Goal: Check status: Check status

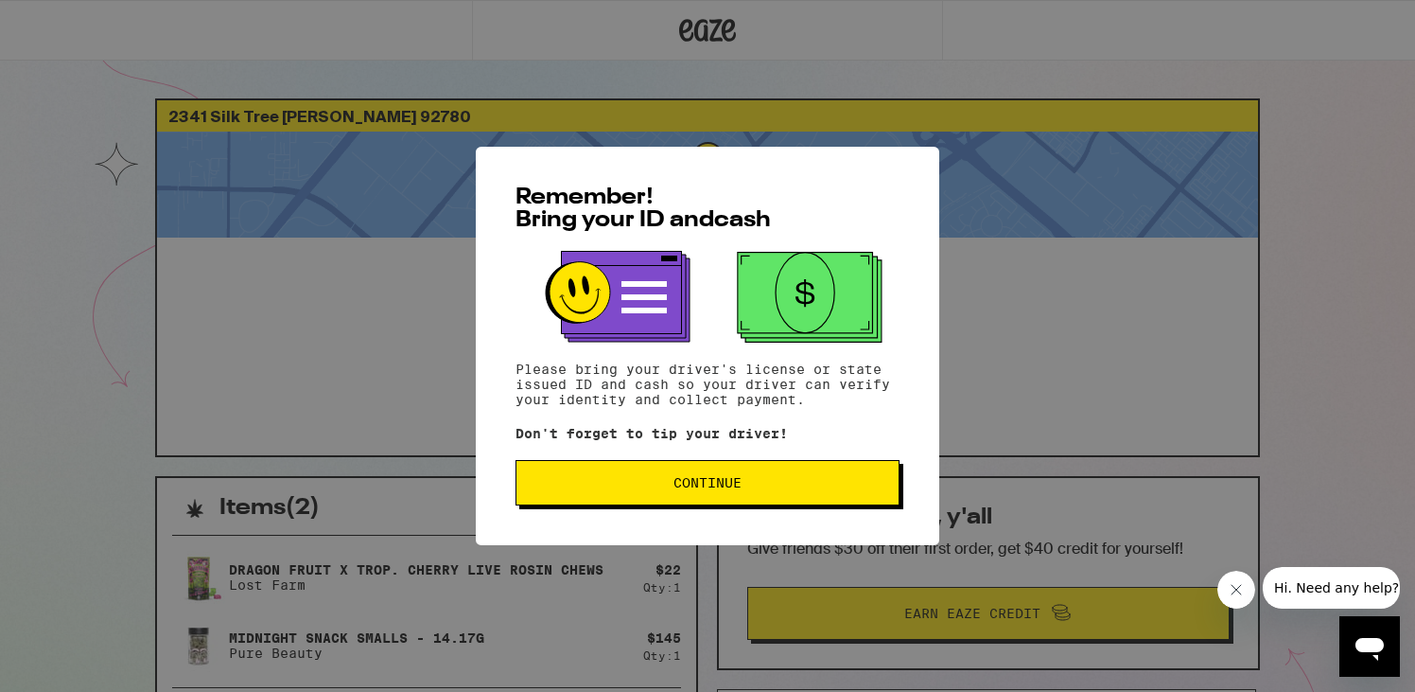
click at [627, 486] on span "Continue" at bounding box center [708, 482] width 352 height 13
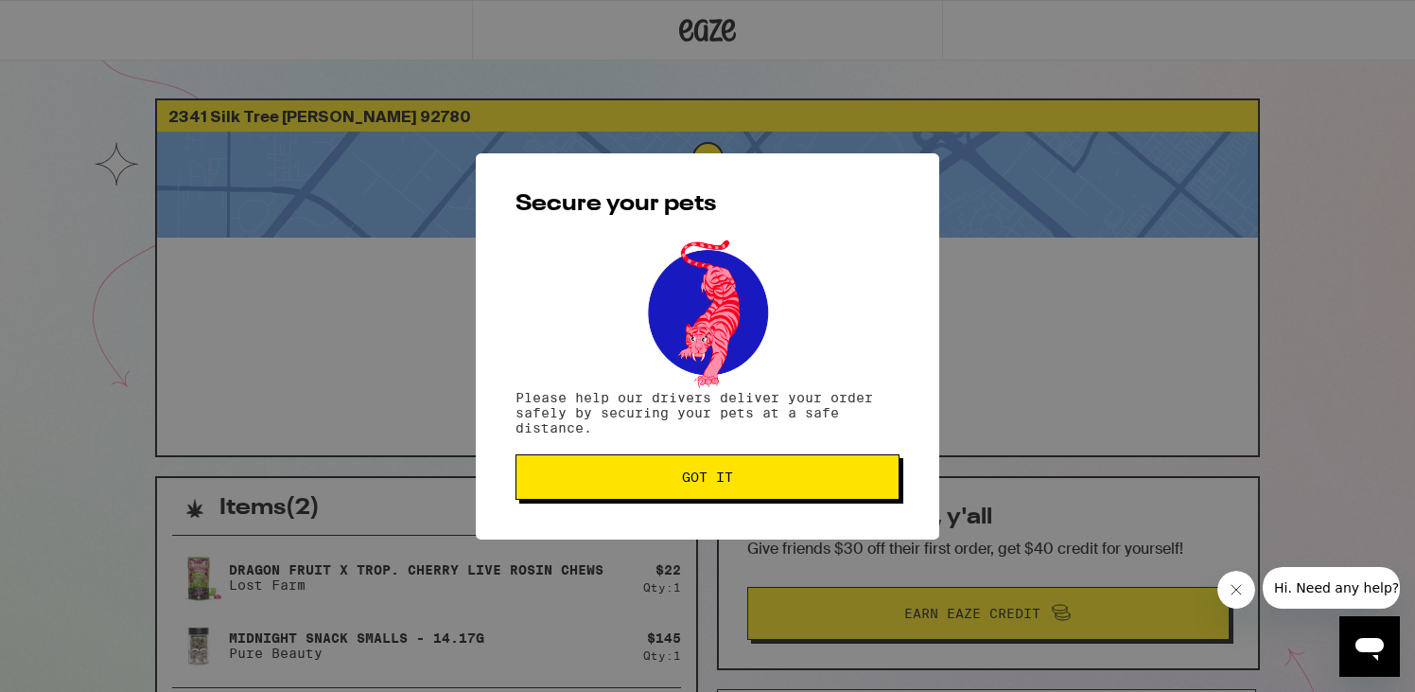
click at [614, 486] on button "Got it" at bounding box center [708, 476] width 384 height 45
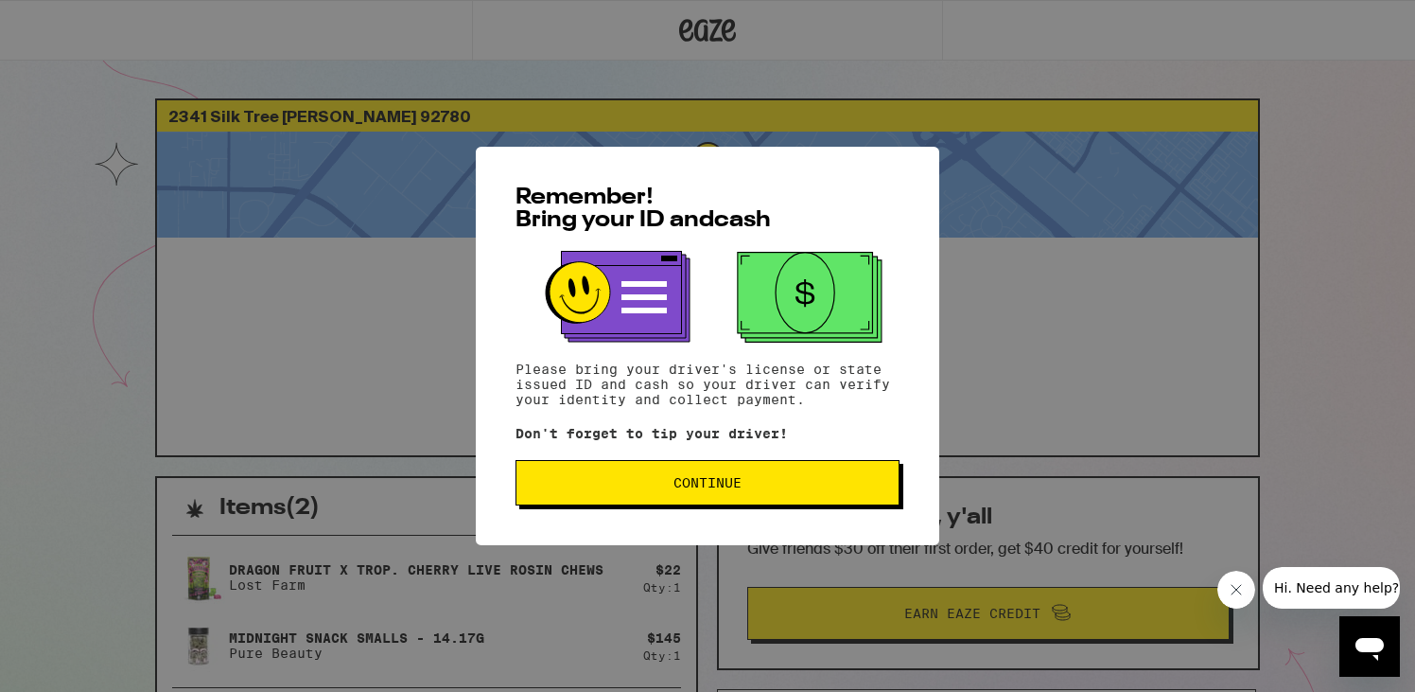
click at [550, 500] on button "Continue" at bounding box center [708, 482] width 384 height 45
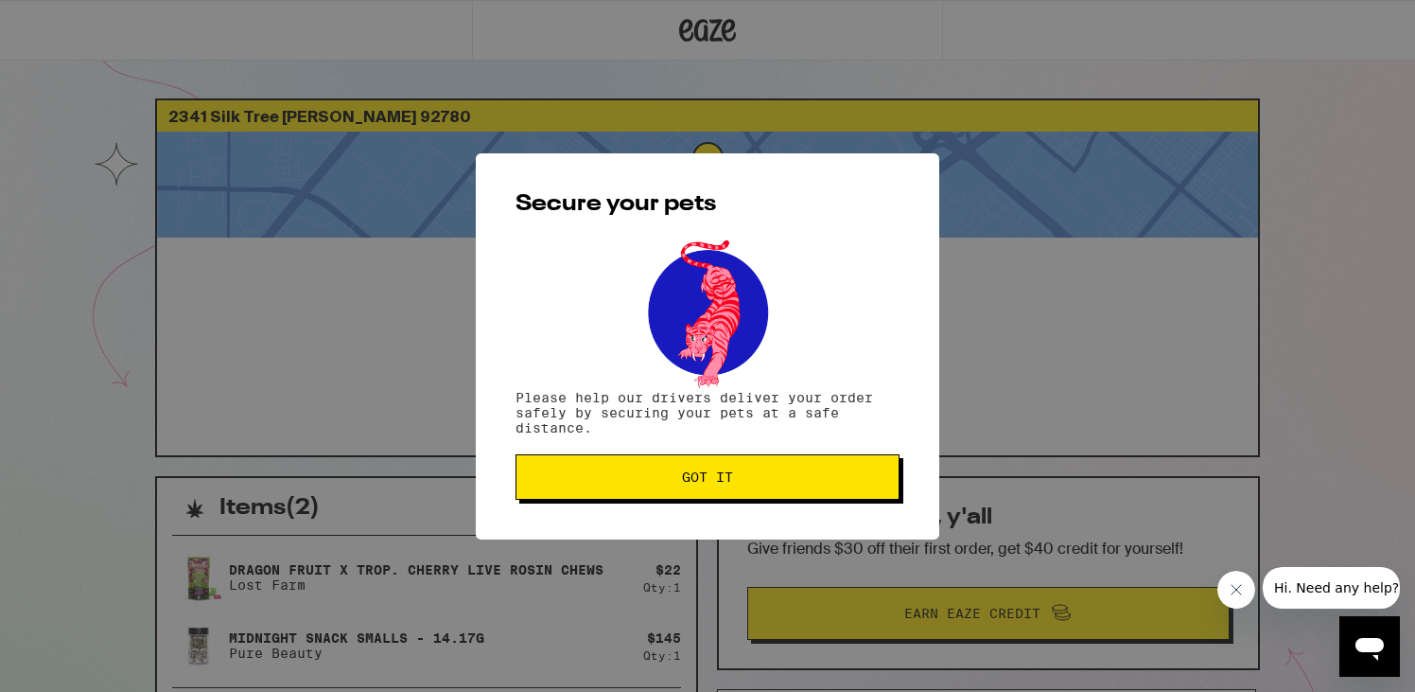
click at [550, 500] on button "Got it" at bounding box center [708, 476] width 384 height 45
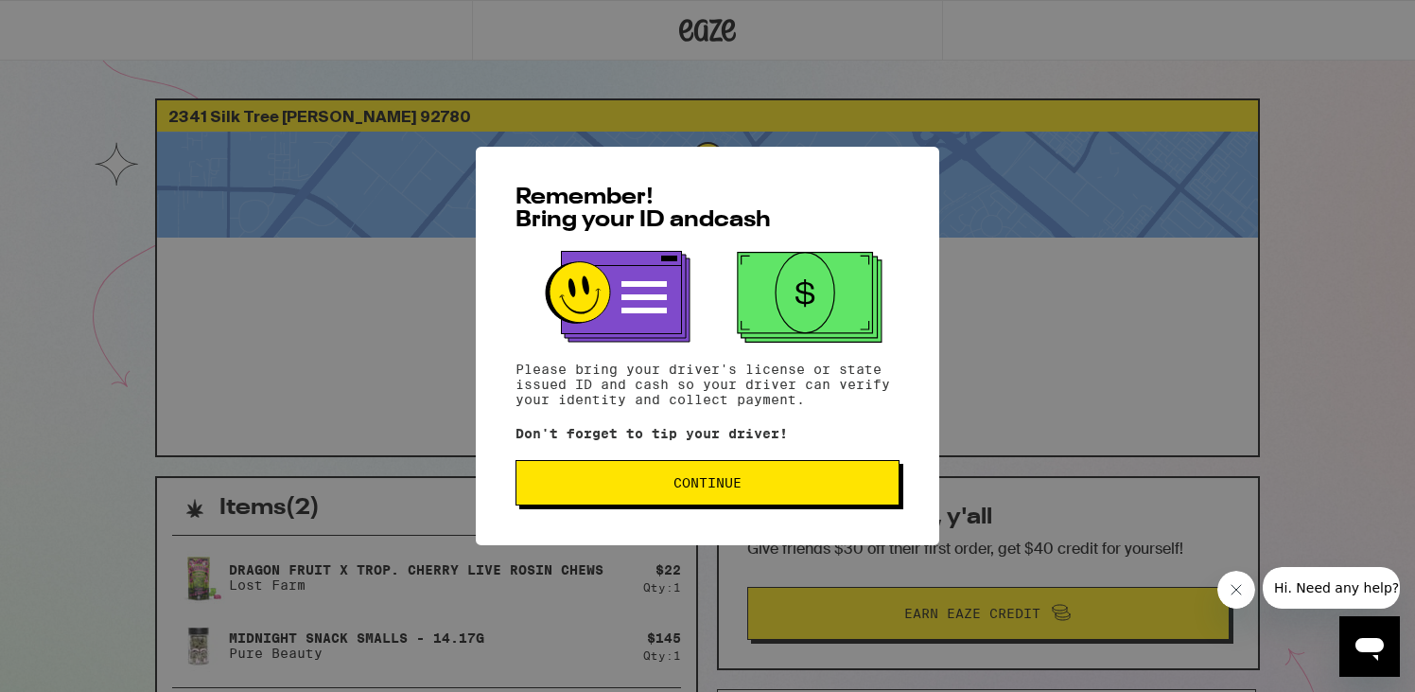
click at [563, 473] on button "Continue" at bounding box center [708, 482] width 384 height 45
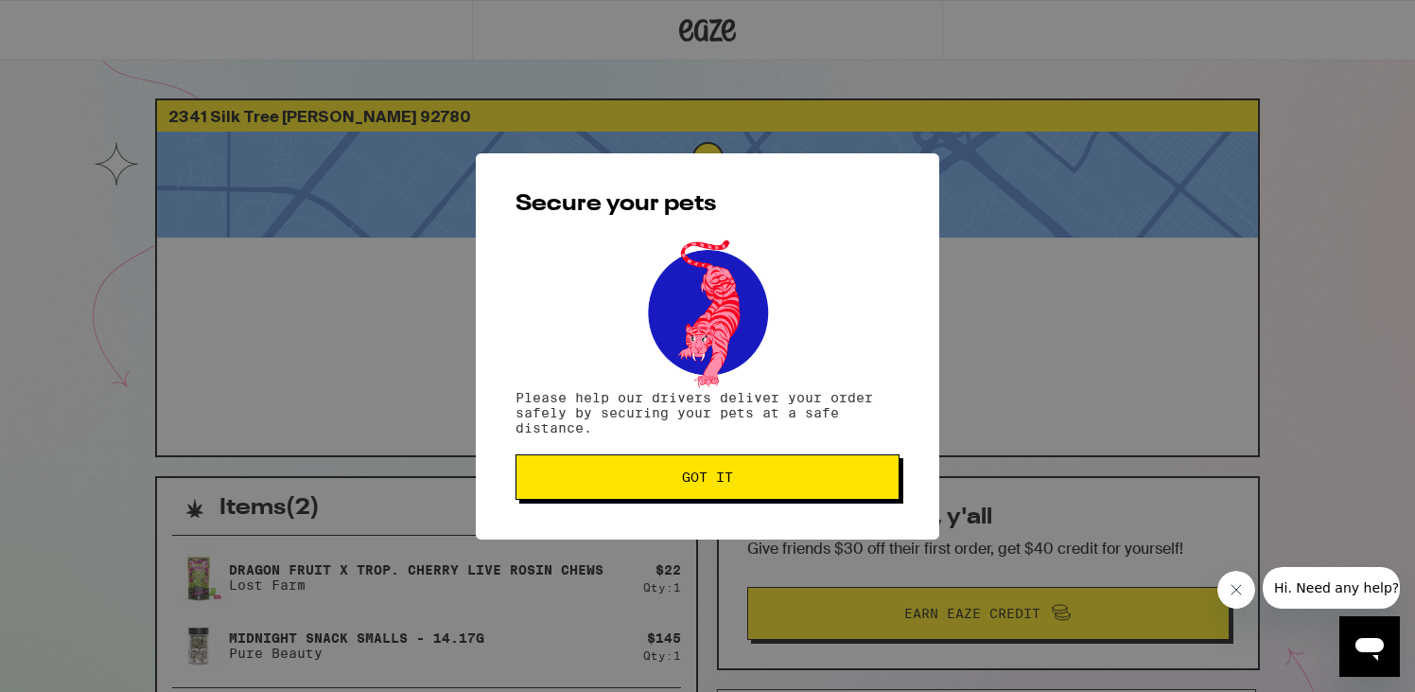
click at [563, 473] on span "Got it" at bounding box center [708, 476] width 352 height 13
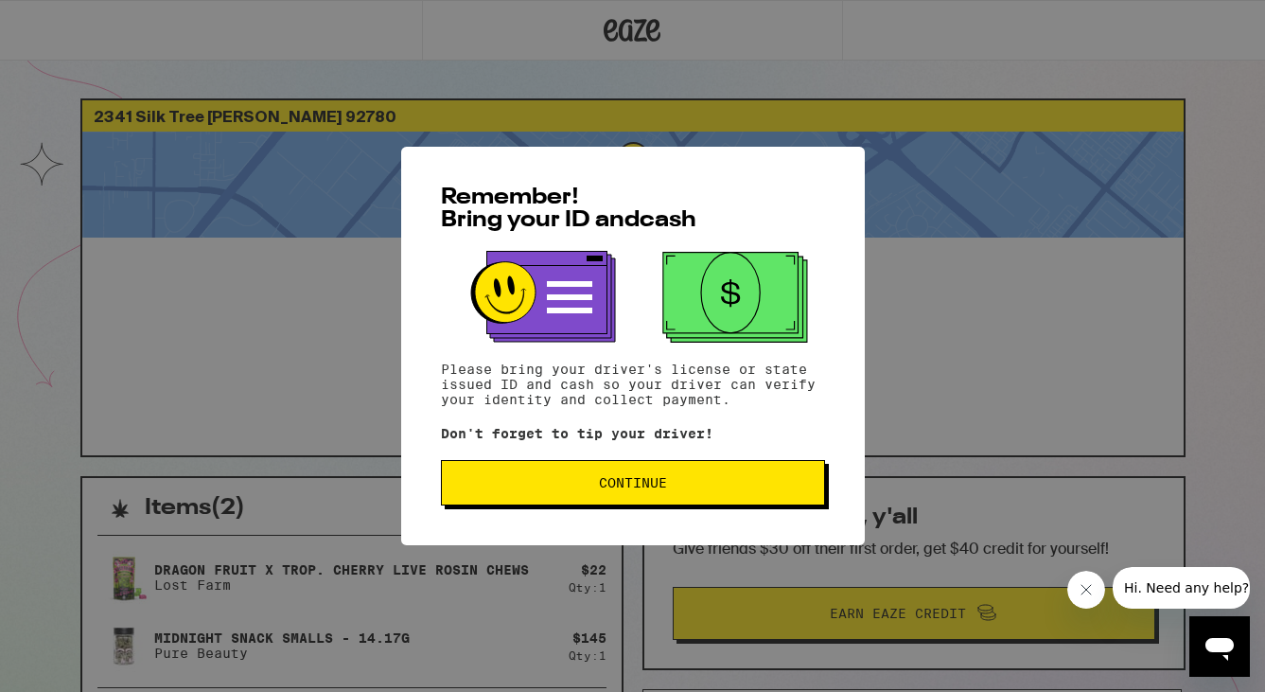
click at [508, 489] on span "Continue" at bounding box center [633, 482] width 352 height 13
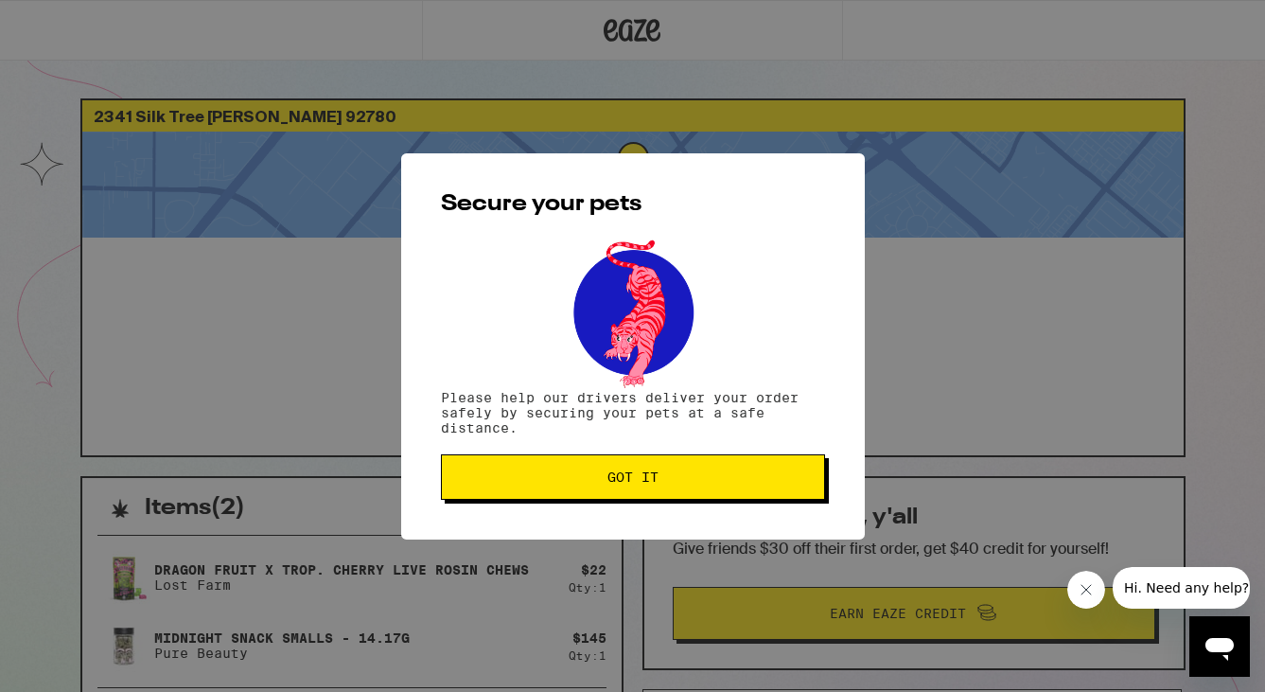
click at [508, 490] on button "Got it" at bounding box center [633, 476] width 384 height 45
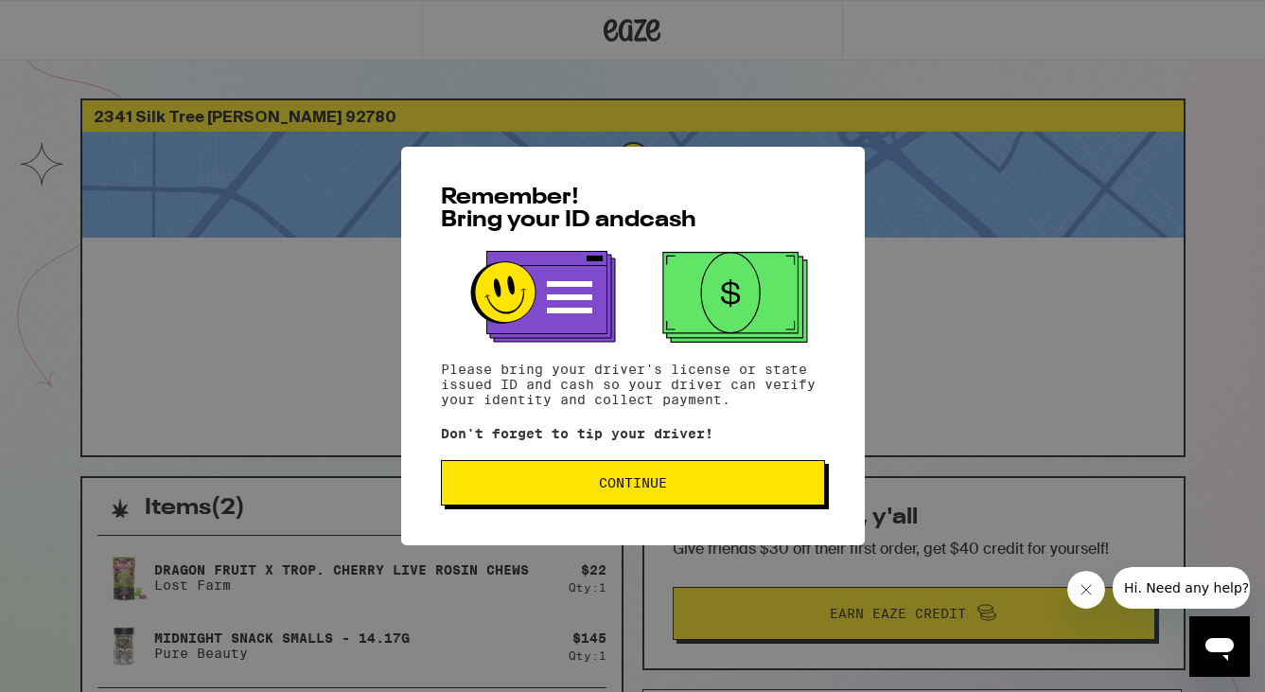
click at [479, 498] on button "Continue" at bounding box center [633, 482] width 384 height 45
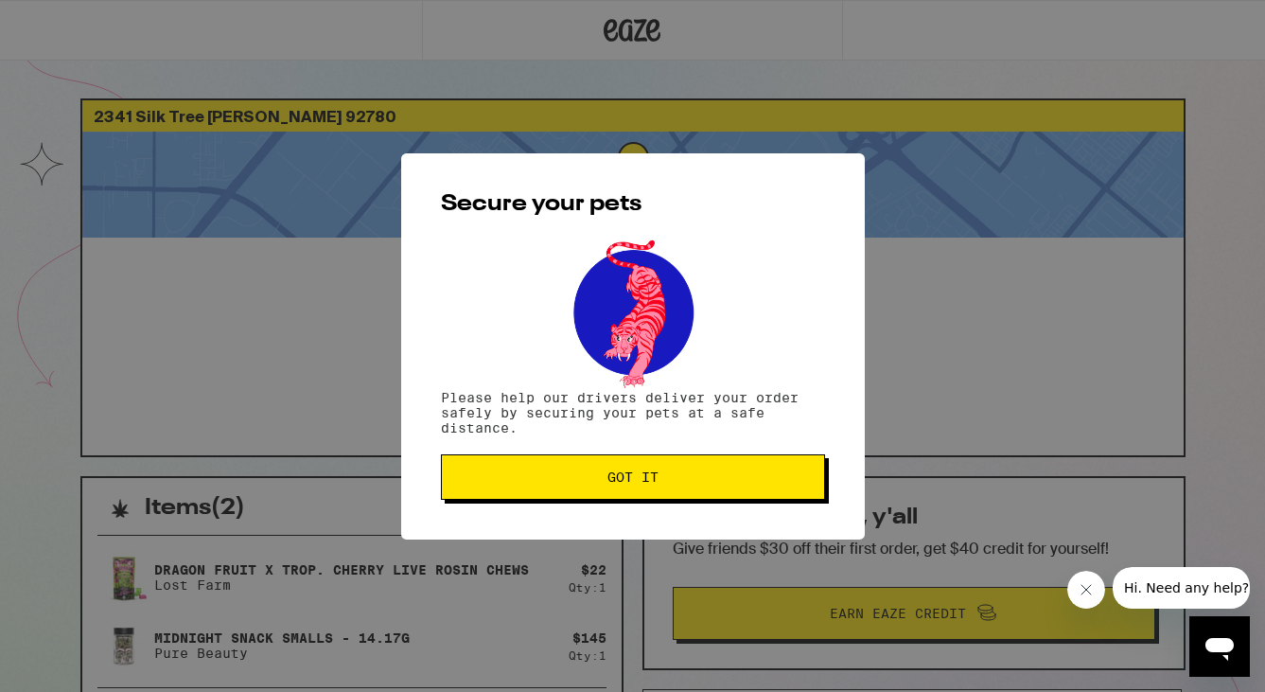
click at [479, 498] on button "Got it" at bounding box center [633, 476] width 384 height 45
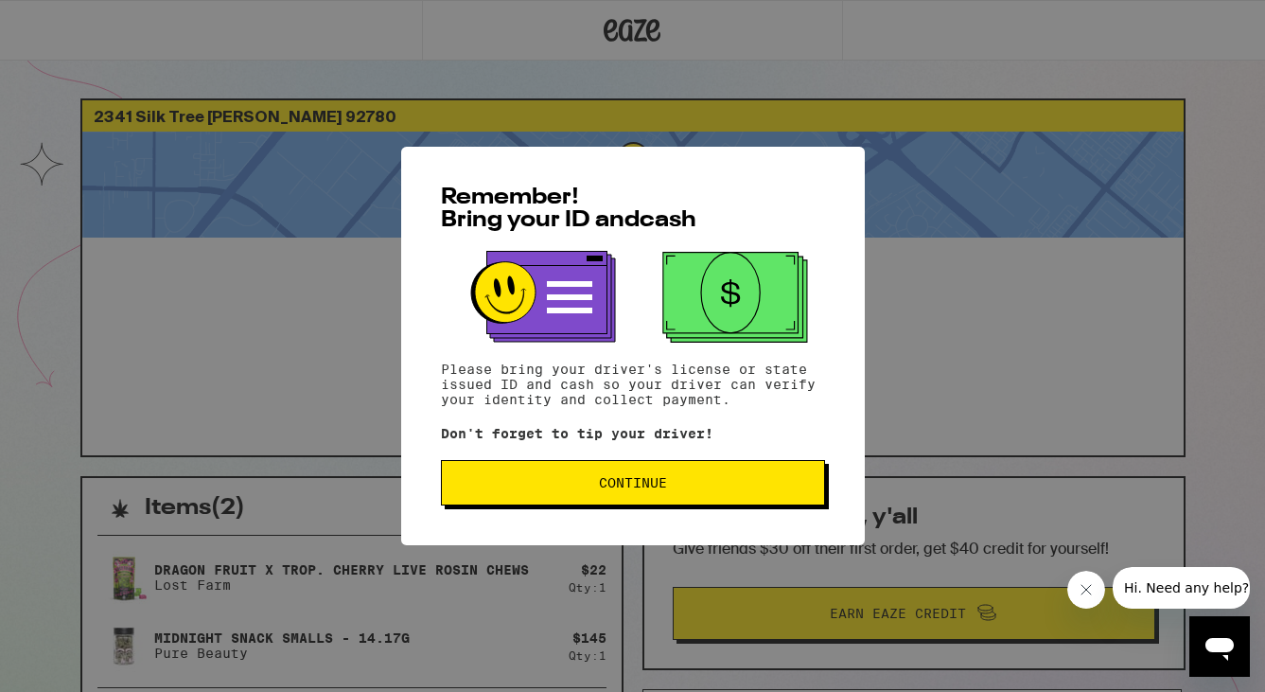
click at [546, 489] on span "Continue" at bounding box center [633, 482] width 352 height 13
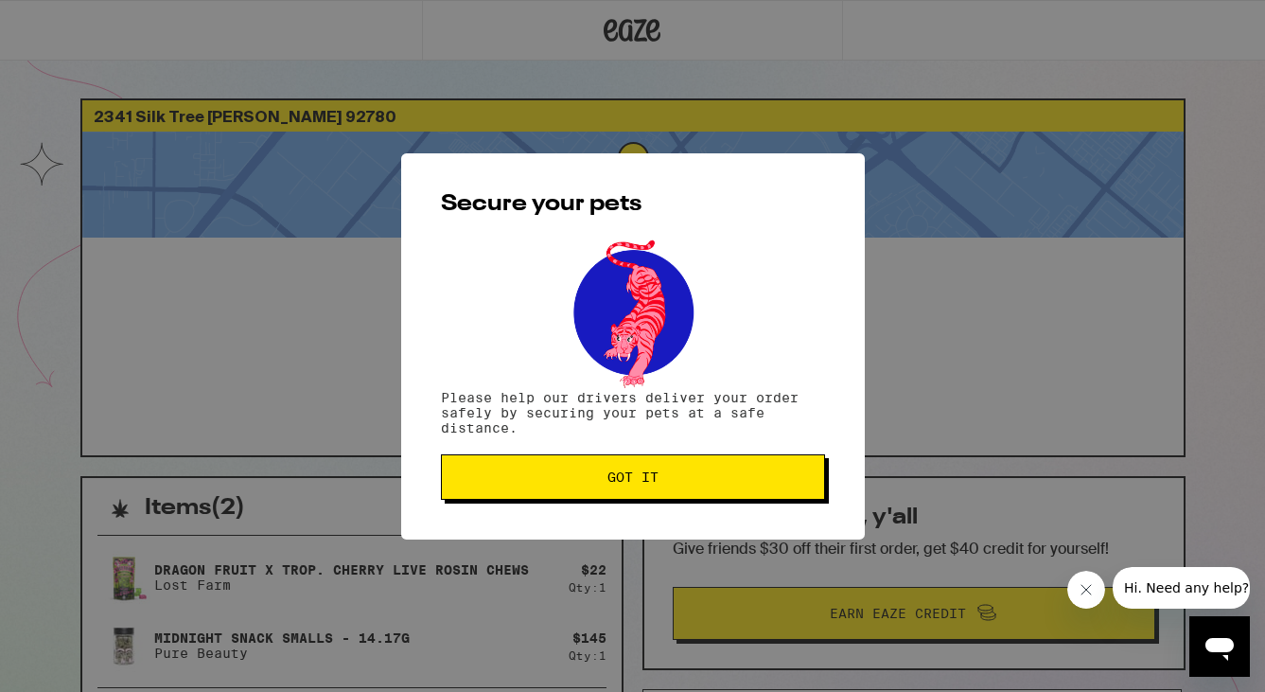
click at [546, 492] on button "Got it" at bounding box center [633, 476] width 384 height 45
